Goal: Task Accomplishment & Management: Use online tool/utility

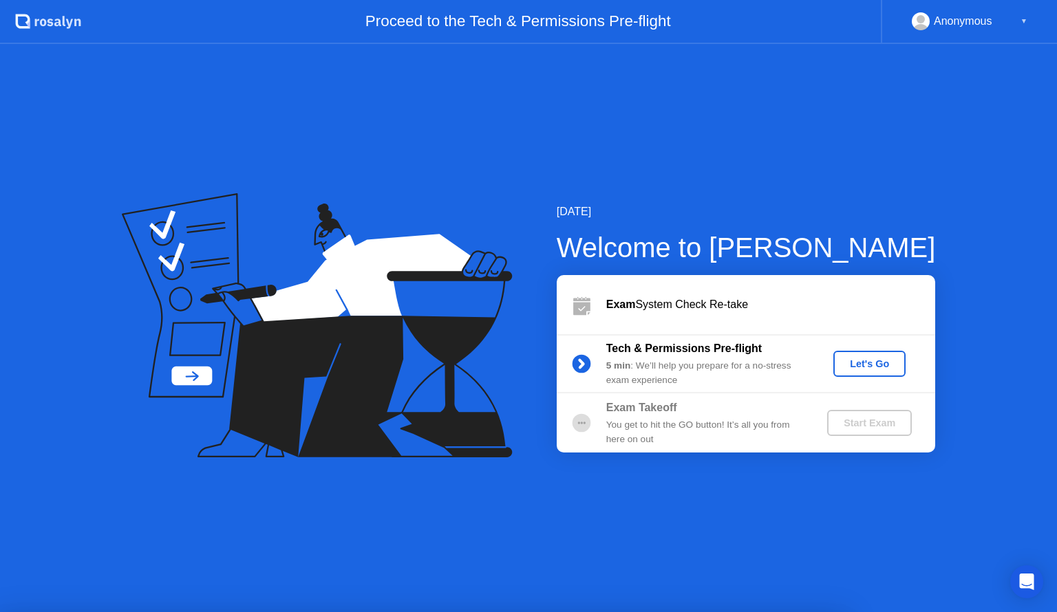
click at [857, 374] on button "Let's Go" at bounding box center [869, 364] width 72 height 26
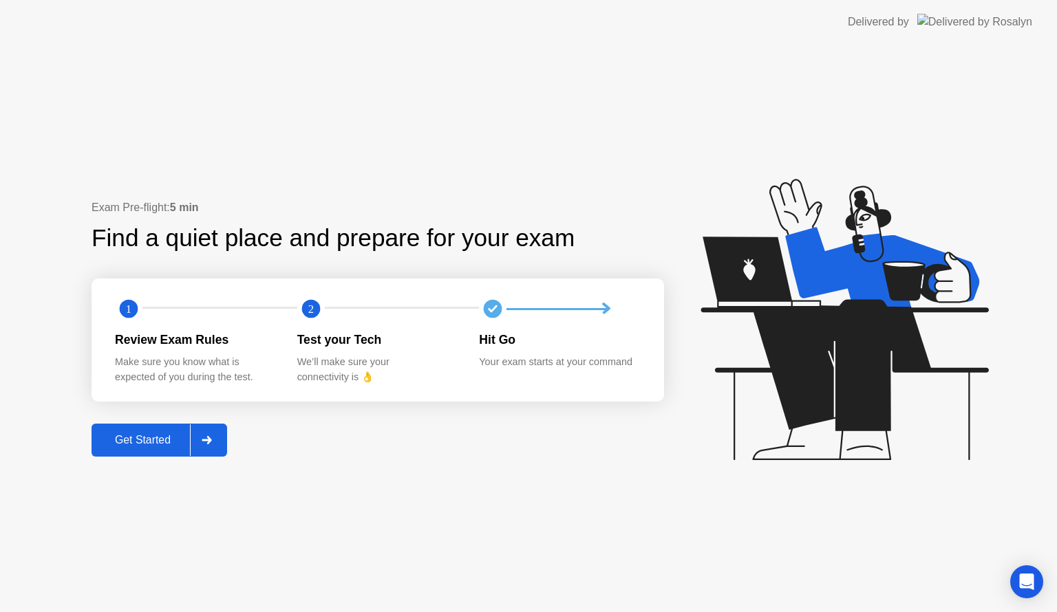
click at [157, 437] on div "Get Started" at bounding box center [143, 440] width 94 height 12
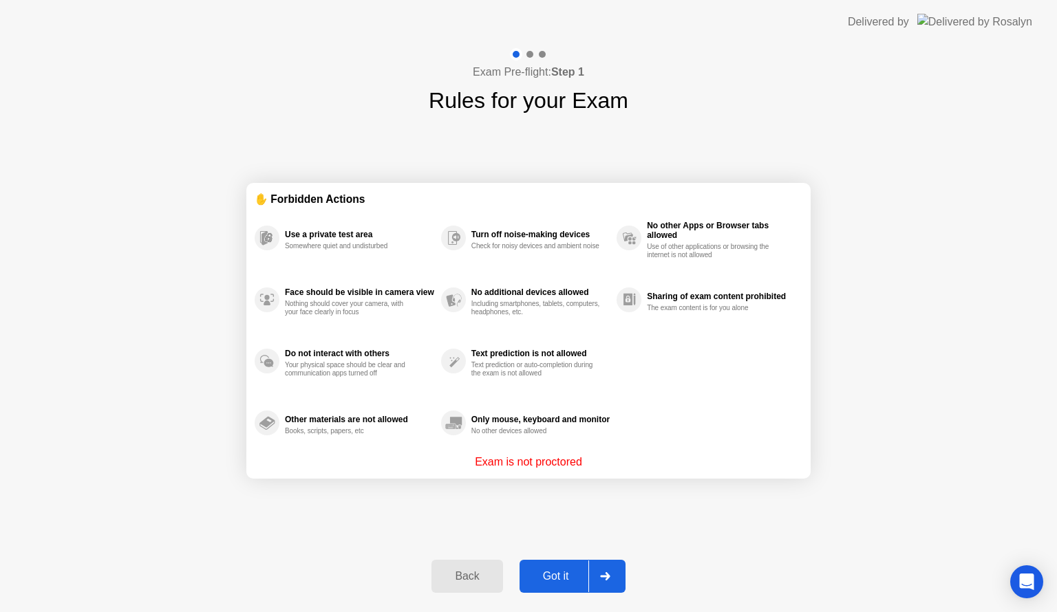
click at [531, 566] on button "Got it" at bounding box center [572, 576] width 106 height 33
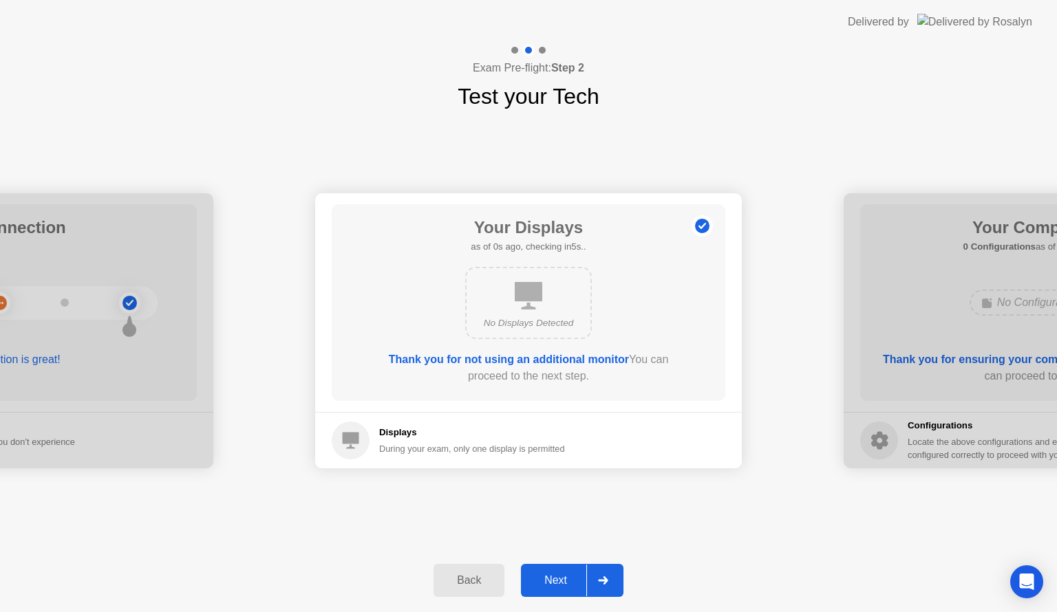
click at [571, 583] on div "Next" at bounding box center [555, 580] width 61 height 12
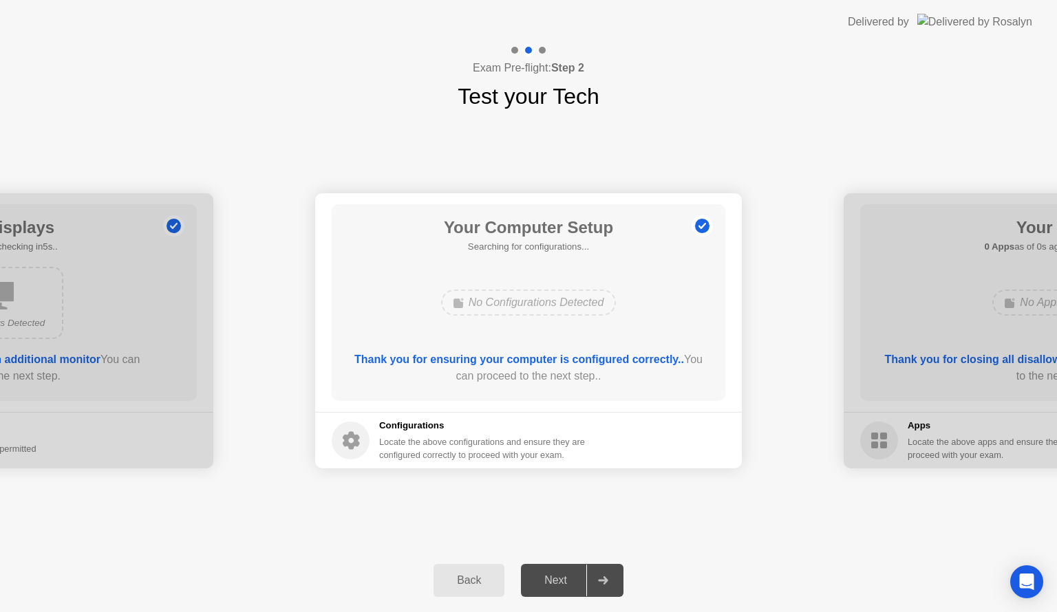
click at [571, 583] on div "Next" at bounding box center [555, 580] width 61 height 12
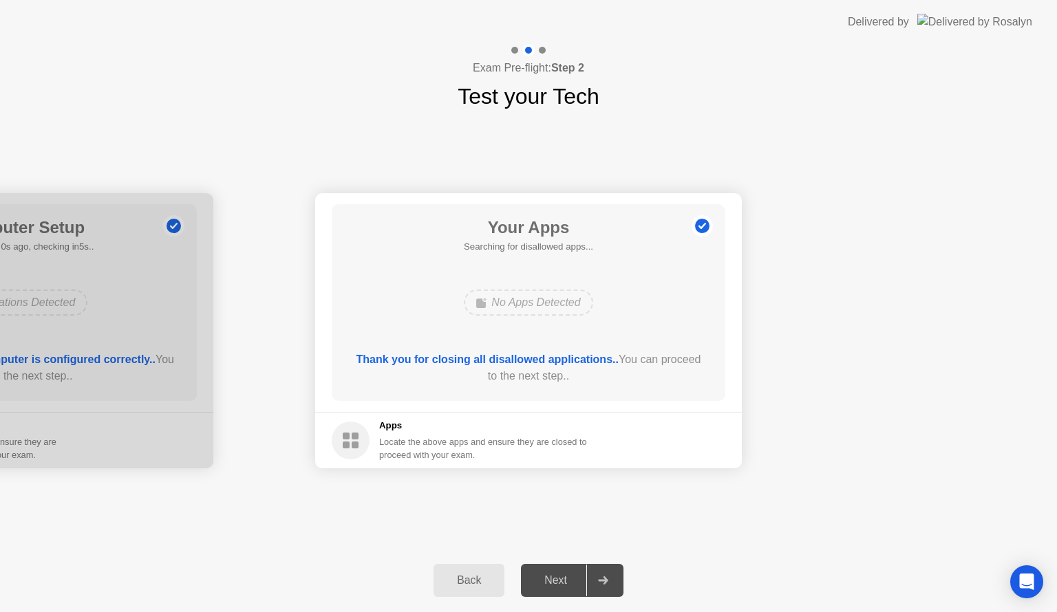
click at [571, 583] on div "Next" at bounding box center [555, 580] width 61 height 12
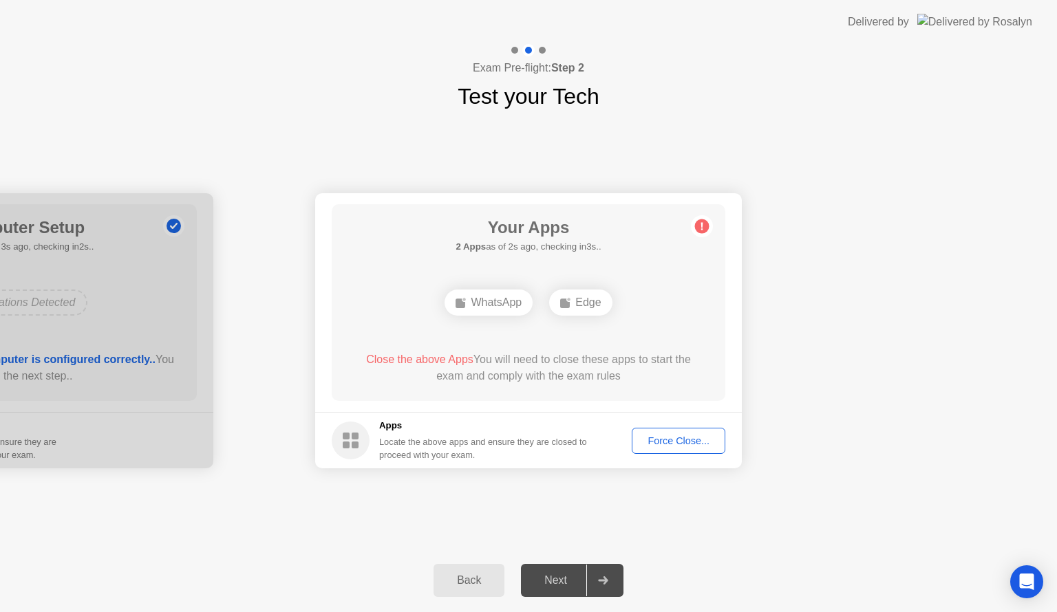
click at [671, 428] on button "Force Close..." at bounding box center [678, 441] width 94 height 26
click at [527, 304] on div "Edge" at bounding box center [528, 303] width 63 height 26
click at [677, 442] on div "Force Close..." at bounding box center [678, 440] width 84 height 11
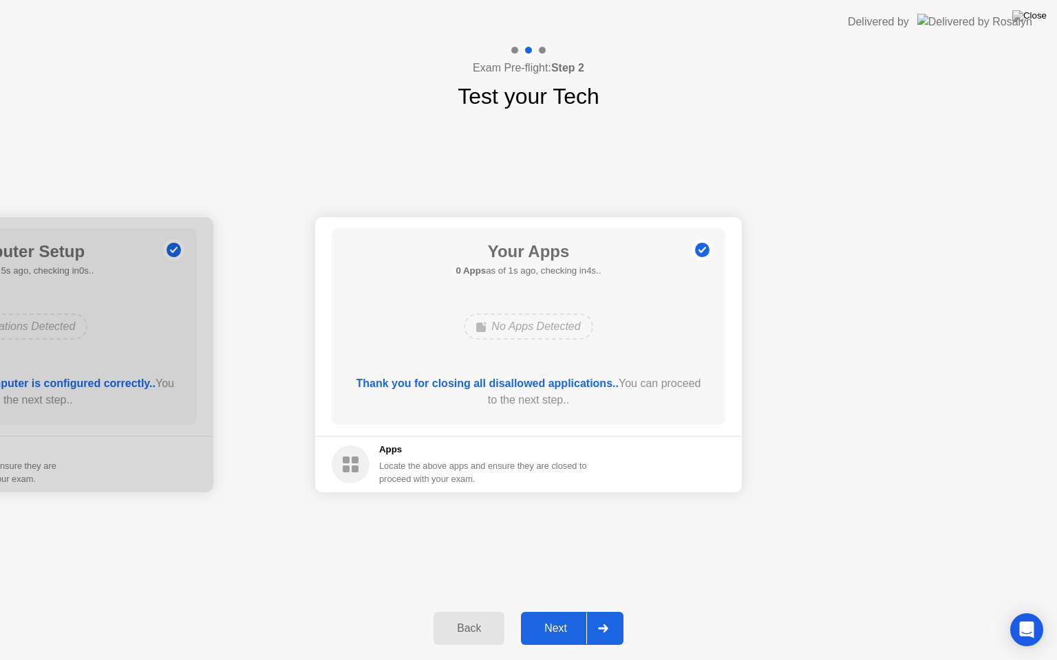
click at [560, 612] on div "Next" at bounding box center [555, 629] width 61 height 12
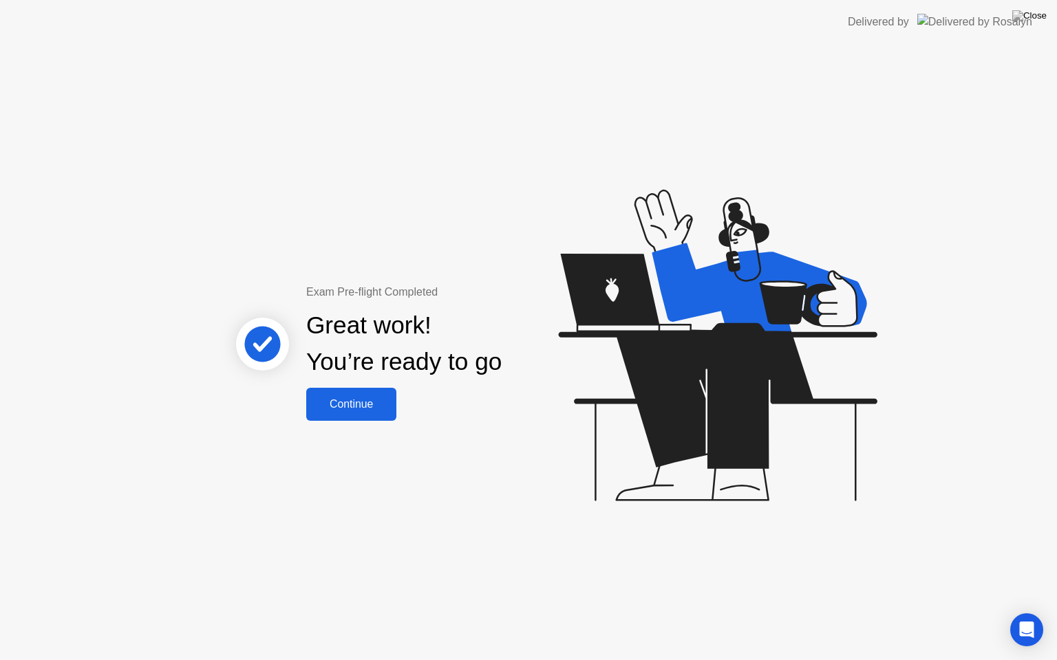
click at [357, 398] on div "Continue" at bounding box center [351, 404] width 82 height 12
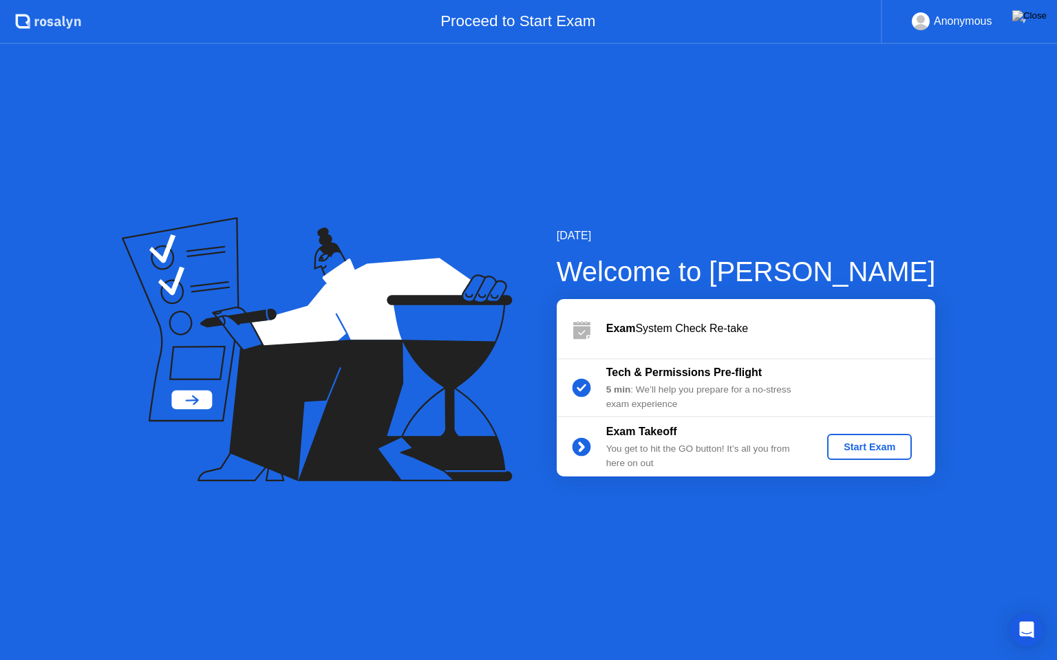
click at [854, 460] on div "Exam Takeoff You get to hit the GO button! It’s all you from here on out Start …" at bounding box center [745, 447] width 378 height 59
click at [852, 442] on div "Start Exam" at bounding box center [869, 447] width 74 height 11
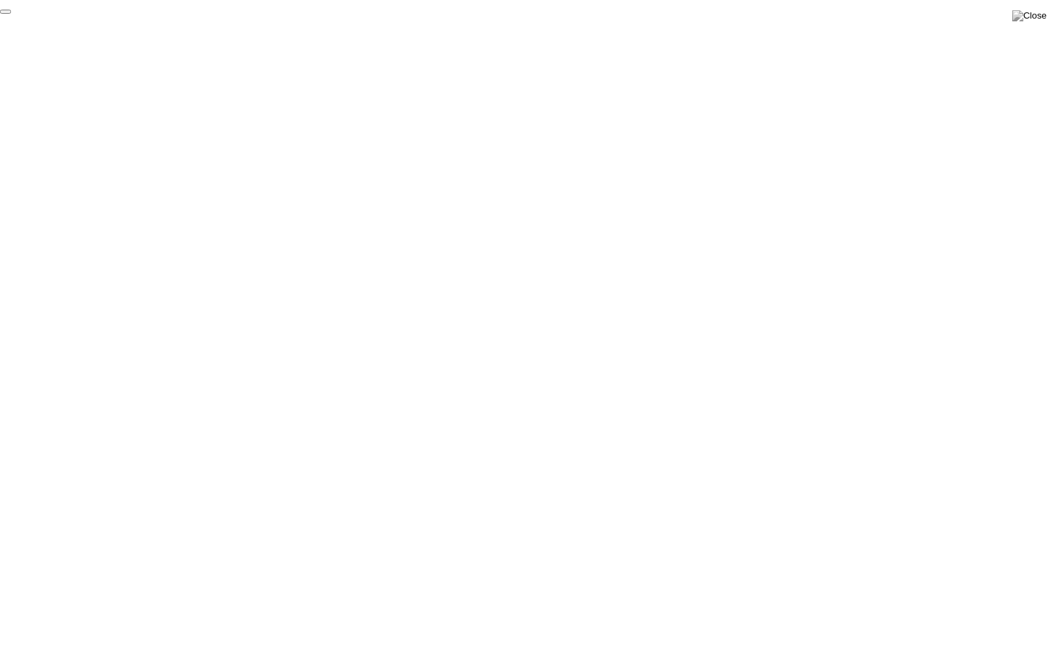
click div "End Proctoring Session"
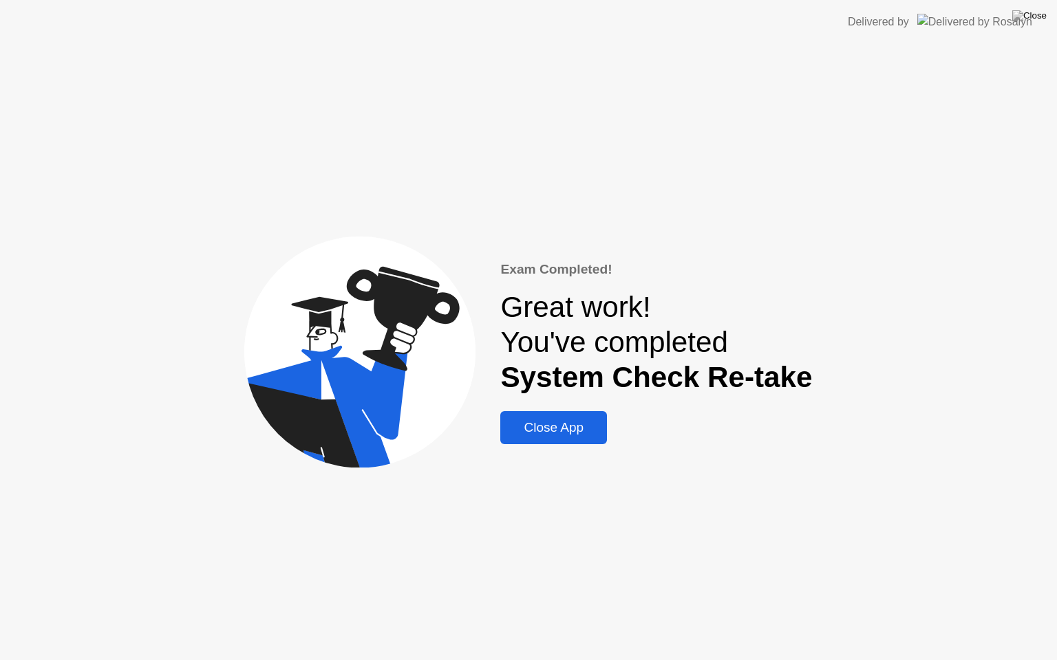
click at [583, 414] on button "Close App" at bounding box center [553, 427] width 107 height 33
